Goal: Information Seeking & Learning: Find specific fact

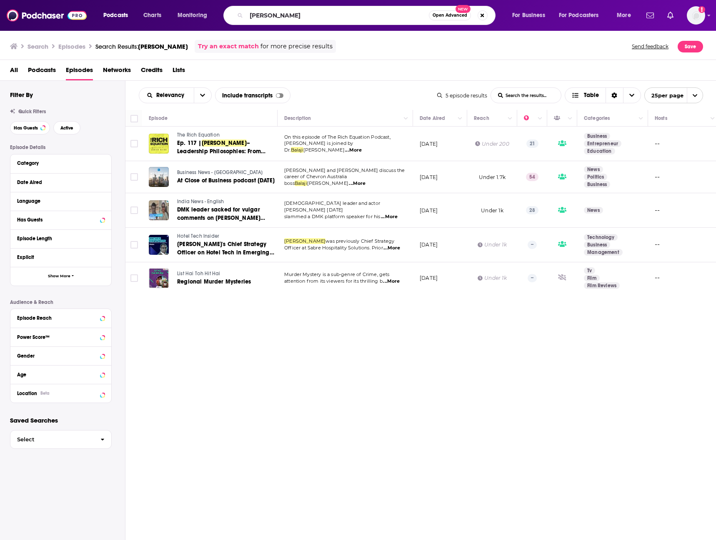
click at [154, 14] on div "Podcasts Charts Monitoring [PERSON_NAME] Open Advanced New For Business For Pod…" at bounding box center [367, 15] width 541 height 19
drag, startPoint x: 316, startPoint y: 7, endPoint x: 325, endPoint y: 18, distance: 14.3
click at [316, 7] on div "[PERSON_NAME] Open Advanced New" at bounding box center [359, 15] width 272 height 19
drag, startPoint x: 327, startPoint y: 14, endPoint x: 174, endPoint y: 25, distance: 153.3
click at [174, 25] on div "Podcasts Charts Monitoring [PERSON_NAME] Open Advanced New For Business For Pod…" at bounding box center [367, 15] width 541 height 19
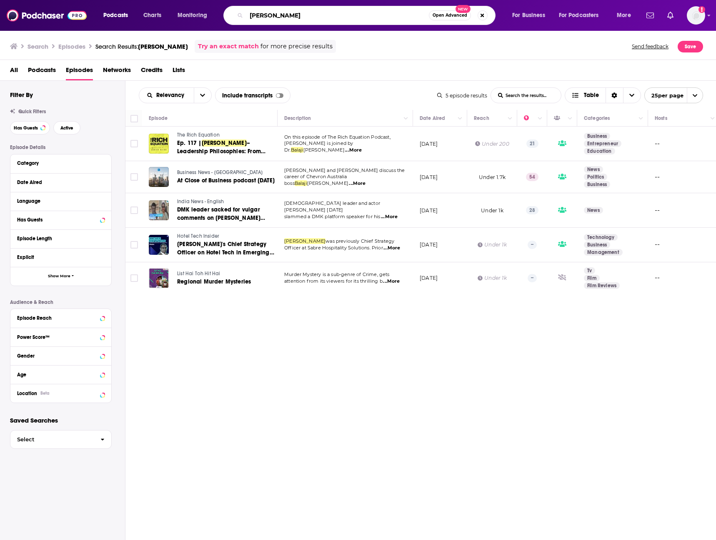
paste input "[PERSON_NAME]"
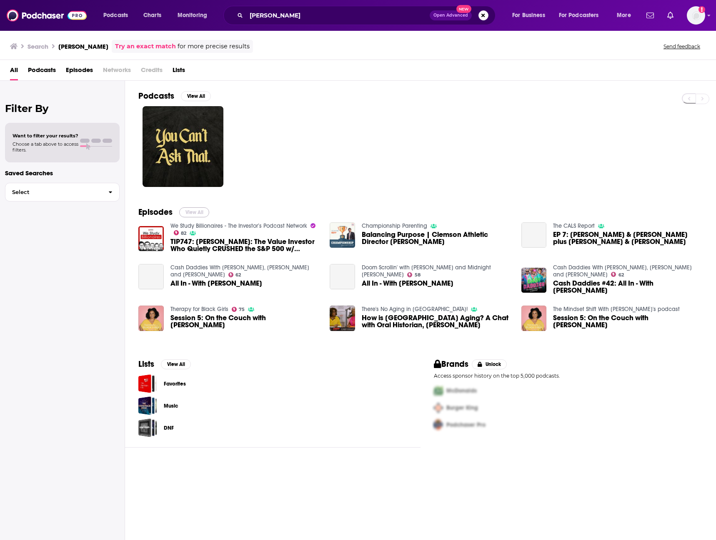
click at [195, 211] on button "View All" at bounding box center [194, 212] width 30 height 10
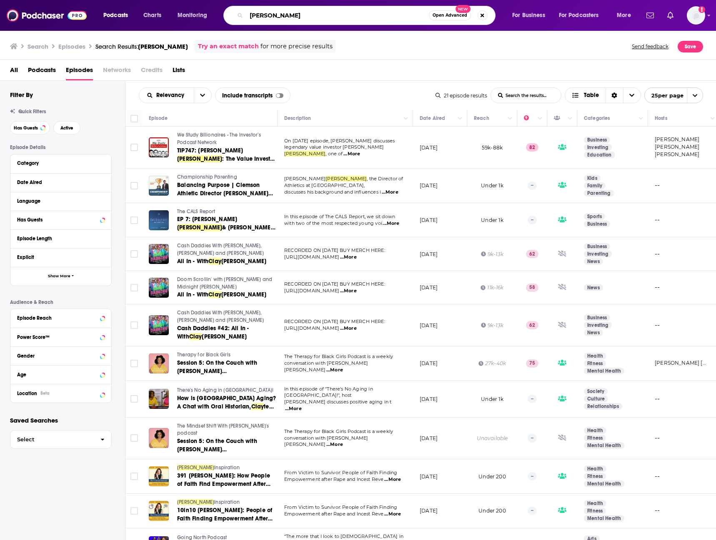
drag, startPoint x: 289, startPoint y: 15, endPoint x: 210, endPoint y: 15, distance: 78.8
click at [210, 15] on div "Podcasts Charts Monitoring [PERSON_NAME] Open Advanced New For Business For Pod…" at bounding box center [367, 15] width 541 height 19
paste input "[PERSON_NAME]"
type input "[PERSON_NAME]"
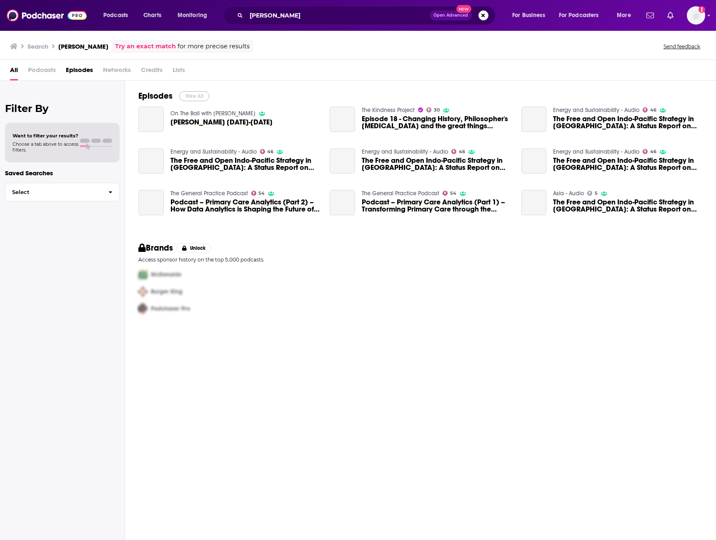
click at [199, 99] on button "View All" at bounding box center [194, 96] width 30 height 10
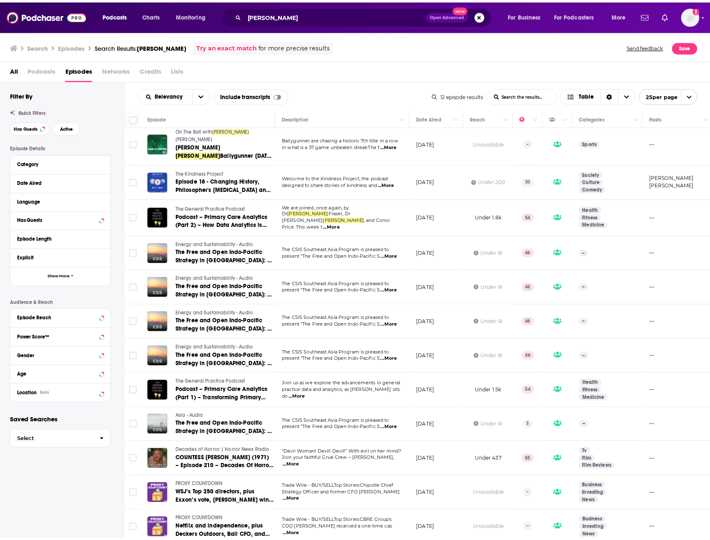
scroll to position [5, 0]
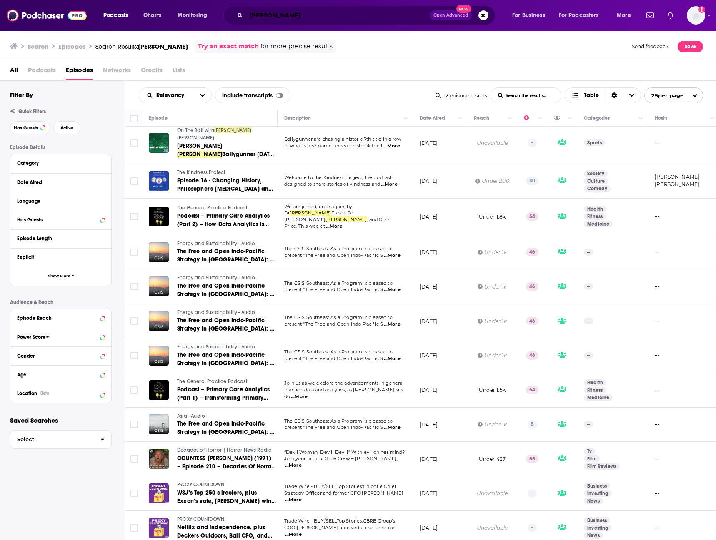
click at [313, 13] on input "[PERSON_NAME]" at bounding box center [337, 15] width 183 height 13
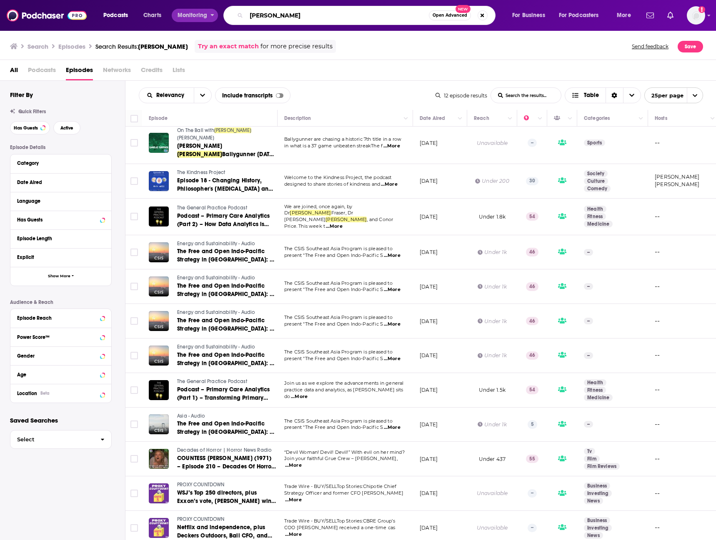
drag, startPoint x: 290, startPoint y: 17, endPoint x: 210, endPoint y: 16, distance: 80.4
click at [210, 16] on div "Podcasts Charts Monitoring [PERSON_NAME] Open Advanced New For Business For Pod…" at bounding box center [367, 15] width 541 height 19
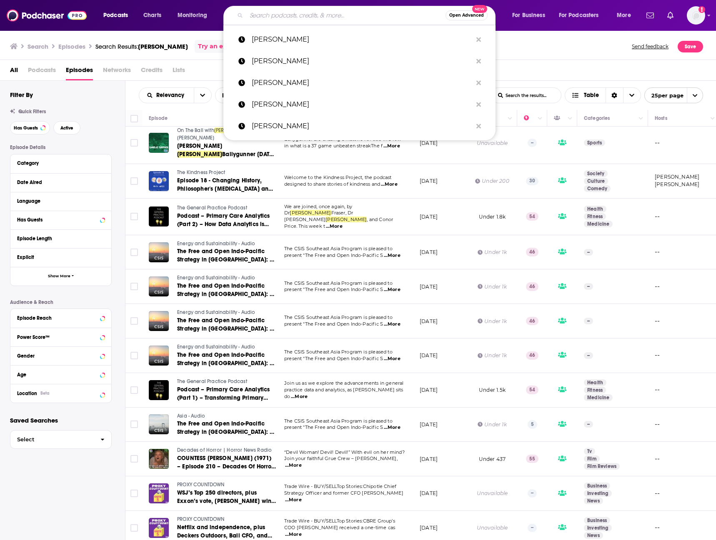
click at [546, 42] on div "Search Episodes Search Results: [PERSON_NAME] Try an exact match for more preci…" at bounding box center [356, 46] width 693 height 13
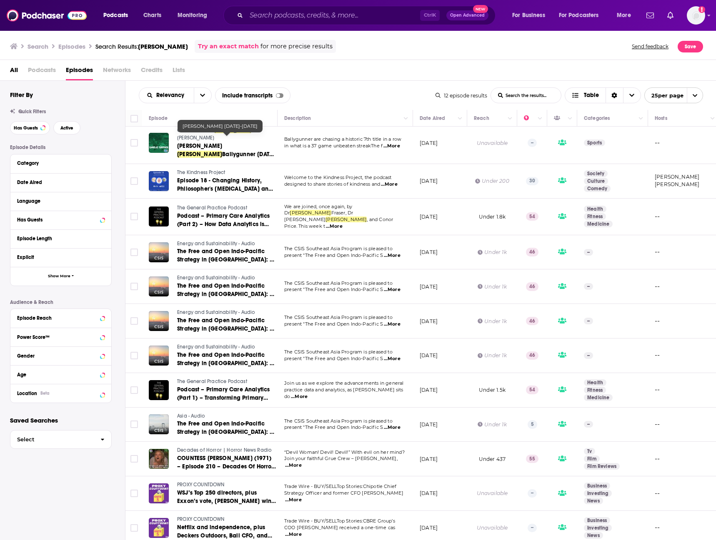
click at [207, 151] on span "[PERSON_NAME]" at bounding box center [199, 154] width 45 height 7
